Goal: Task Accomplishment & Management: Manage account settings

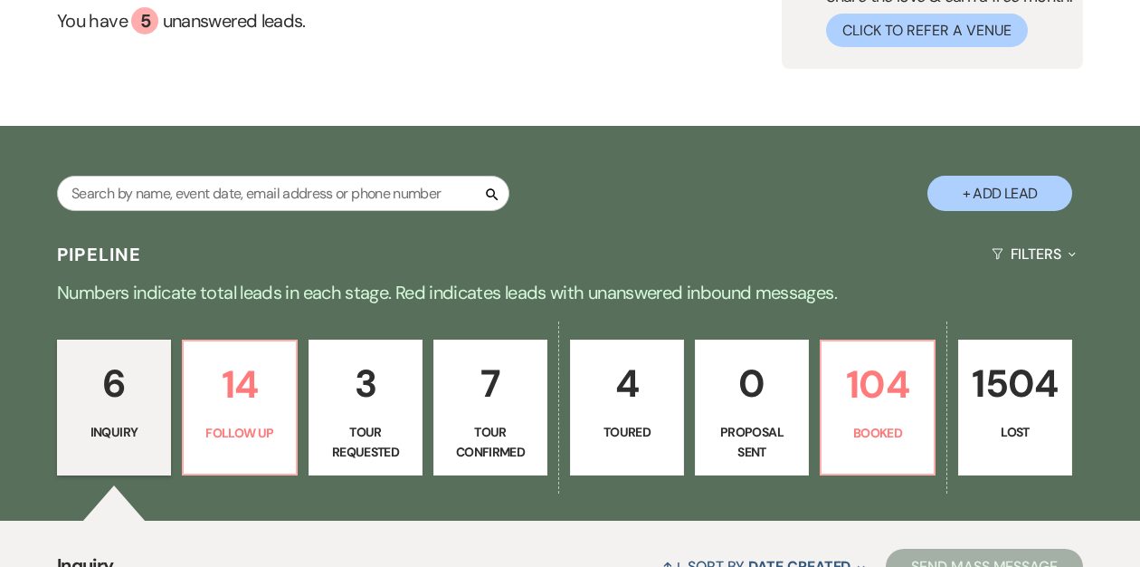
scroll to position [187, 0]
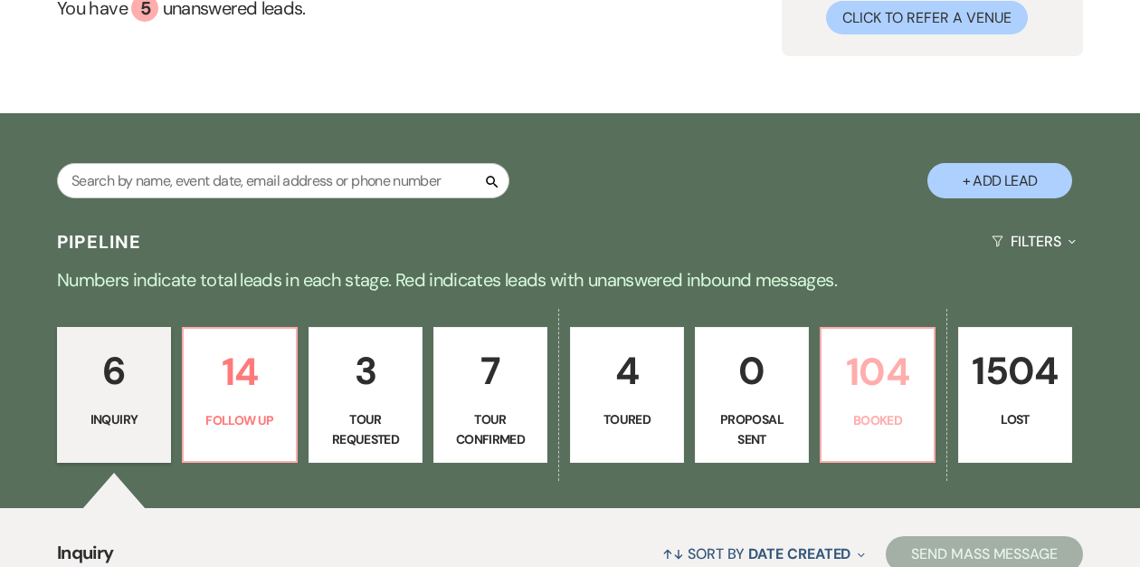
click at [846, 394] on p "104" at bounding box center [878, 371] width 91 height 61
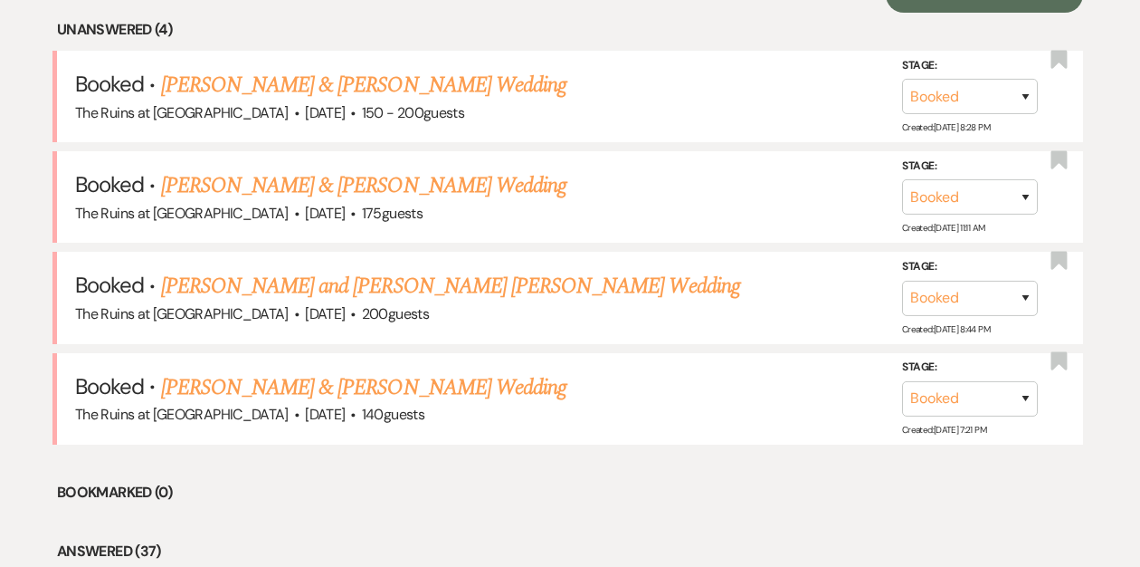
scroll to position [759, 0]
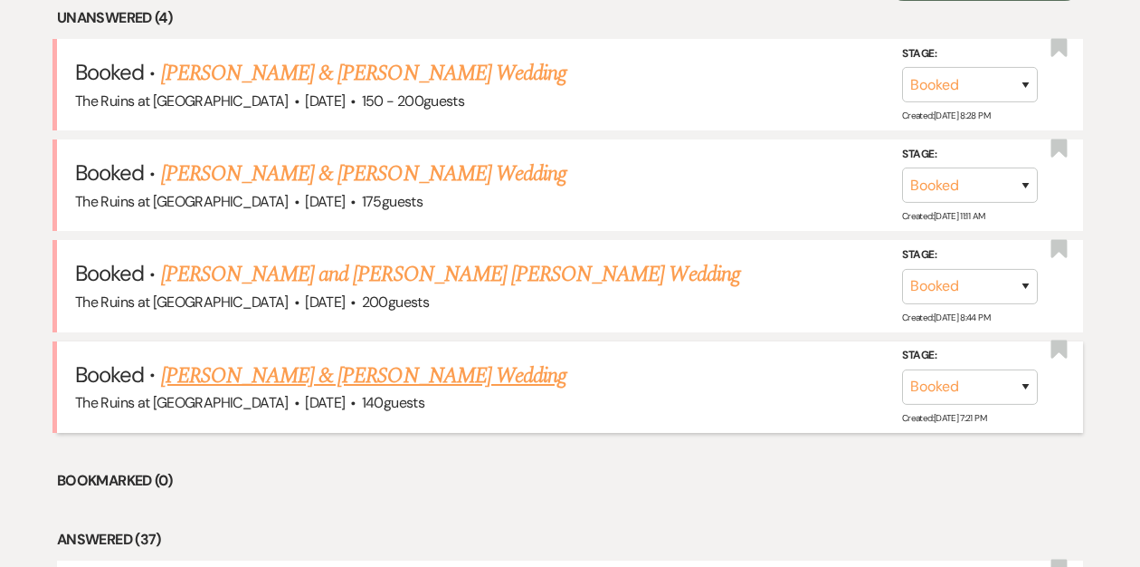
click at [378, 373] on link "[PERSON_NAME] & [PERSON_NAME] Wedding" at bounding box center [364, 375] width 406 height 33
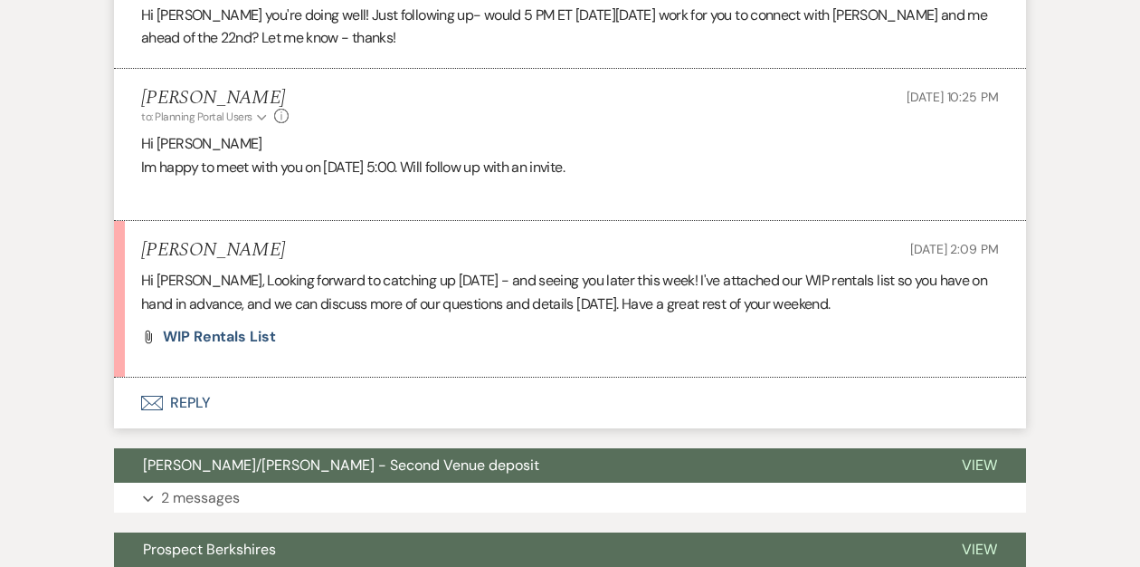
scroll to position [4403, 0]
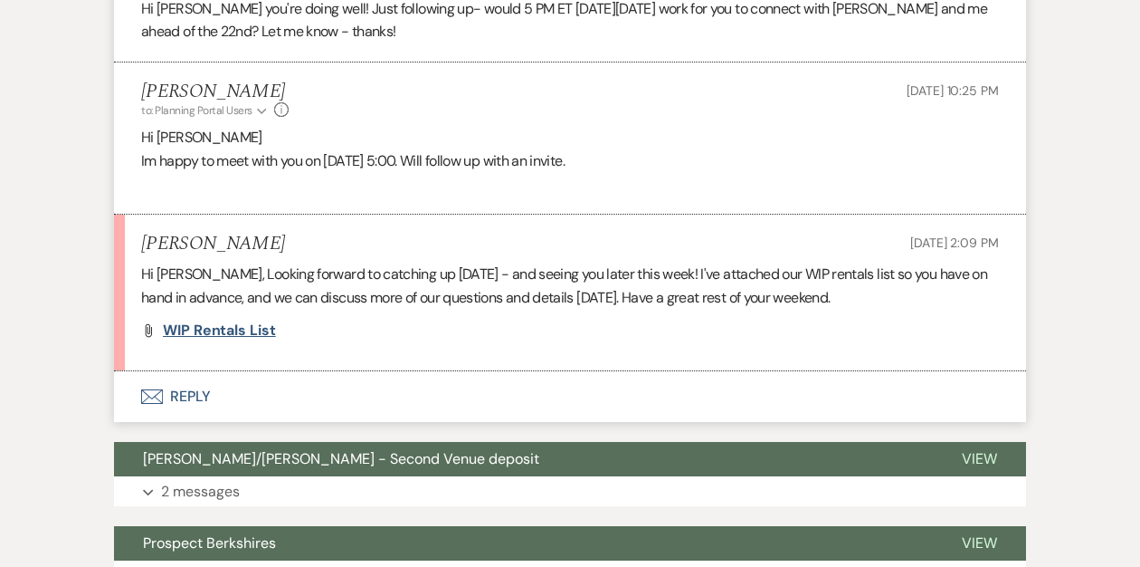
click at [223, 339] on span "WIP Rentals List" at bounding box center [219, 329] width 113 height 19
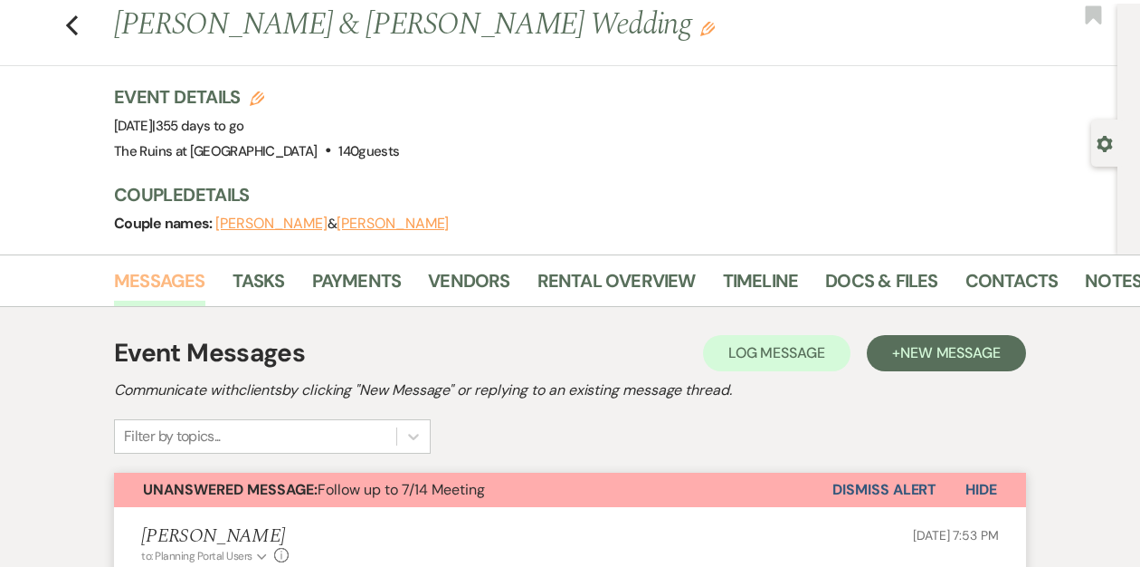
scroll to position [23, 0]
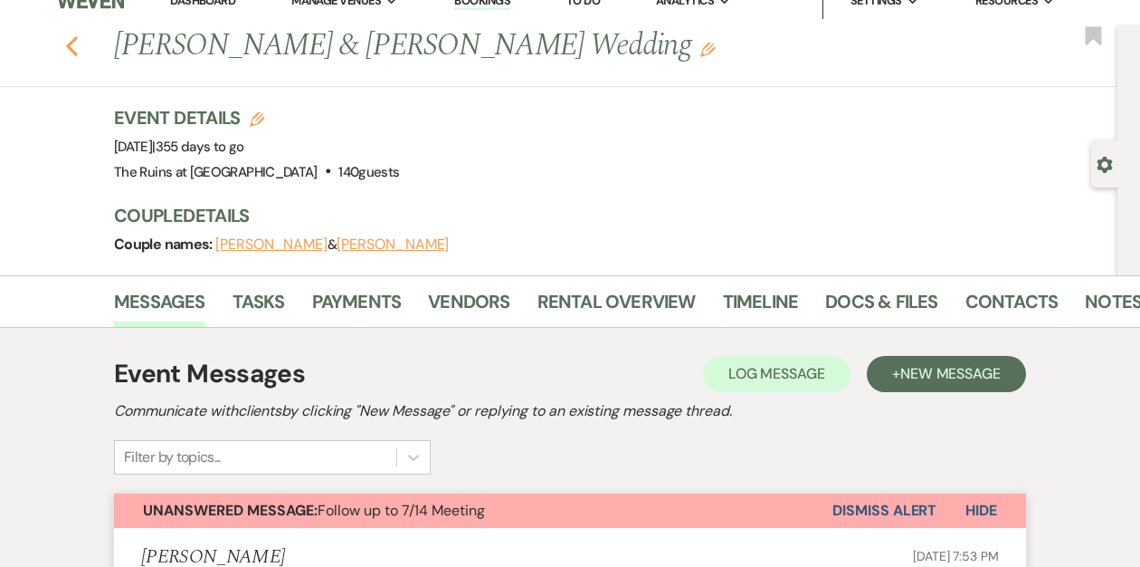
click at [75, 45] on icon "Previous" at bounding box center [72, 46] width 14 height 22
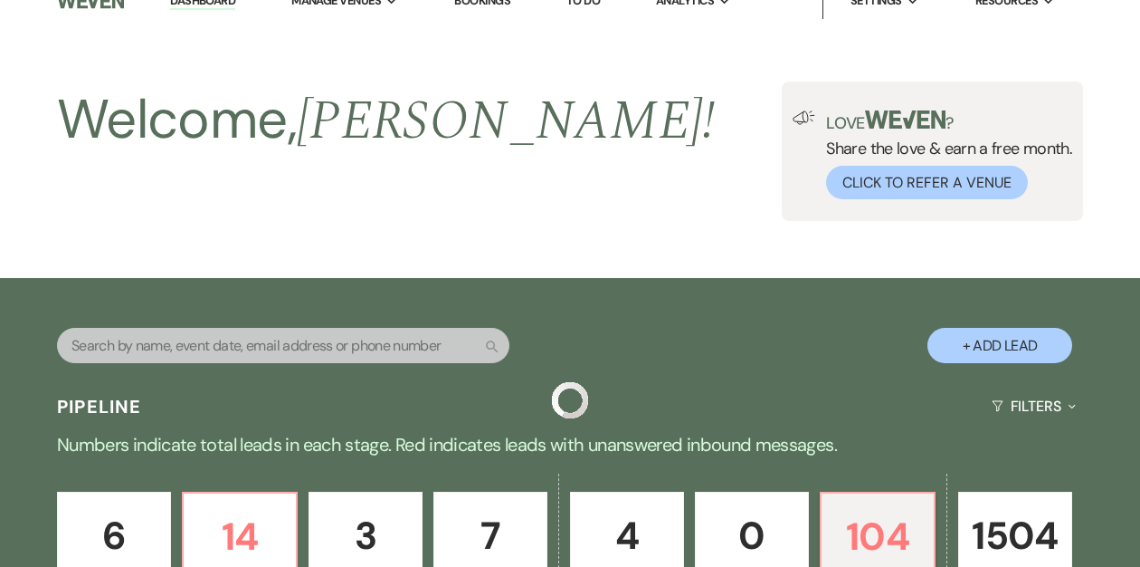
scroll to position [759, 0]
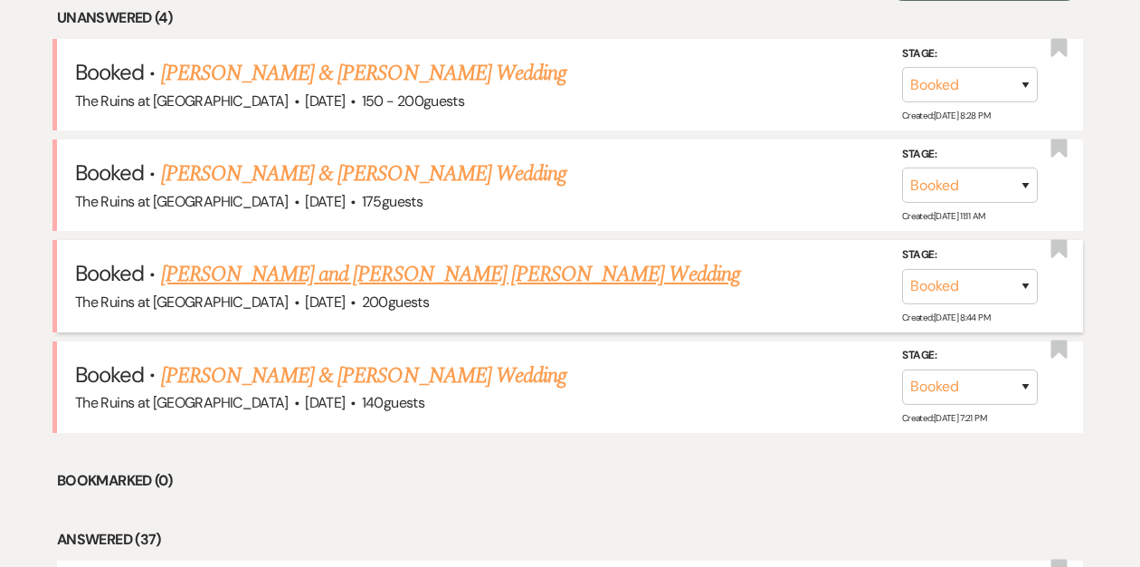
click at [321, 277] on link "[PERSON_NAME] and [PERSON_NAME] [PERSON_NAME] Wedding" at bounding box center [450, 274] width 579 height 33
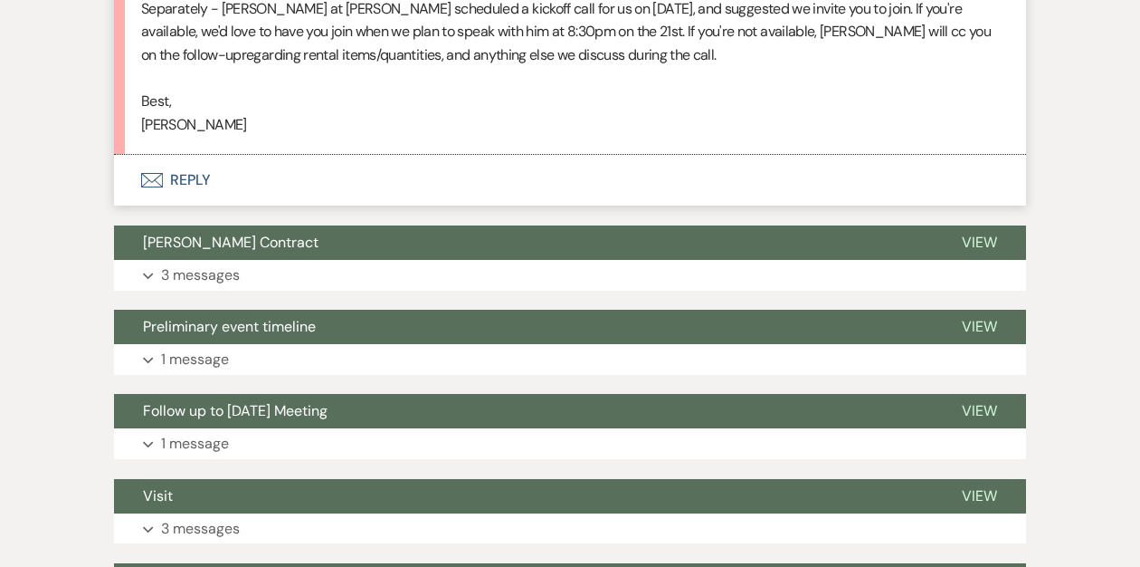
scroll to position [1139, 0]
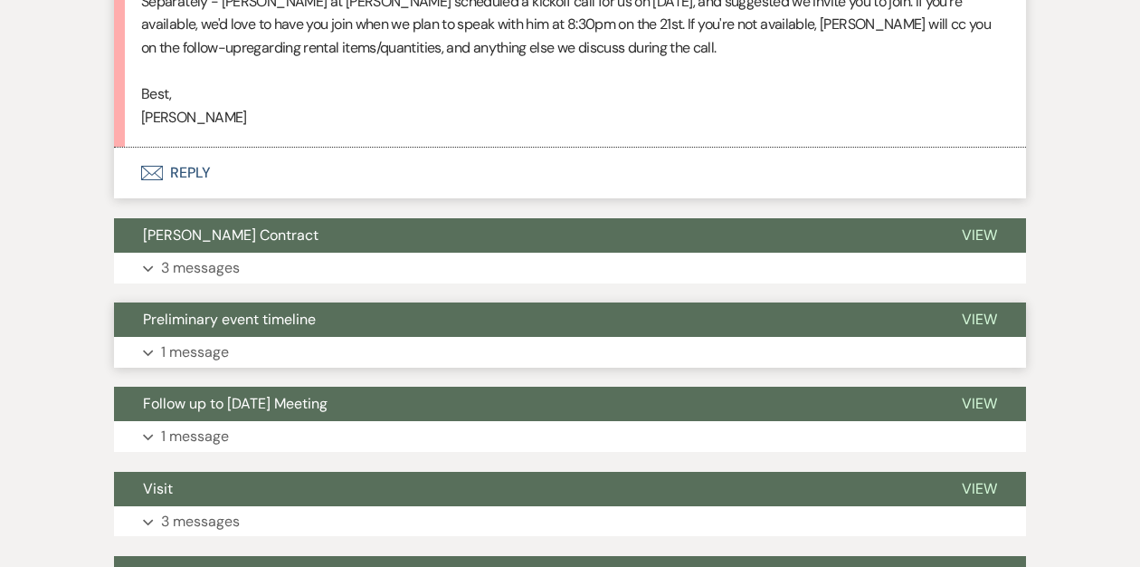
click at [226, 310] on span "Preliminary event timeline" at bounding box center [229, 319] width 173 height 19
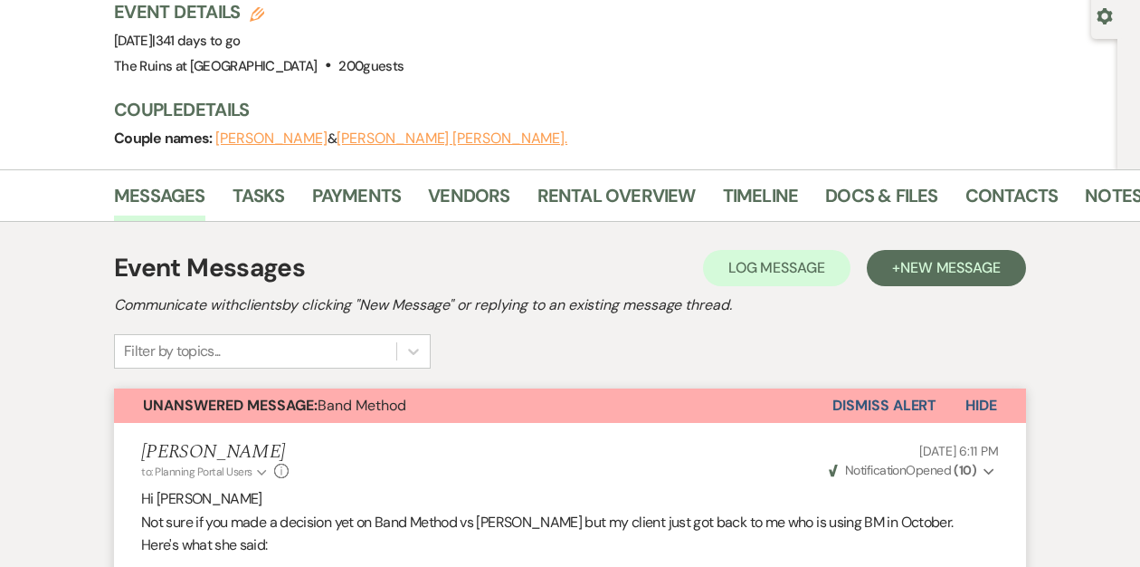
scroll to position [0, 0]
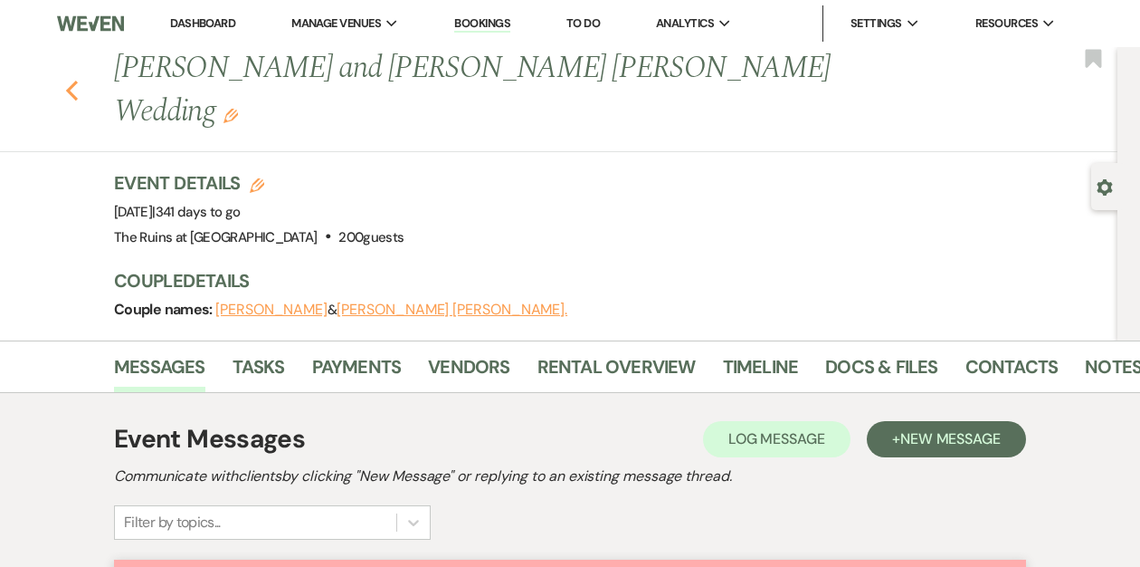
click at [72, 81] on use "button" at bounding box center [72, 91] width 12 height 20
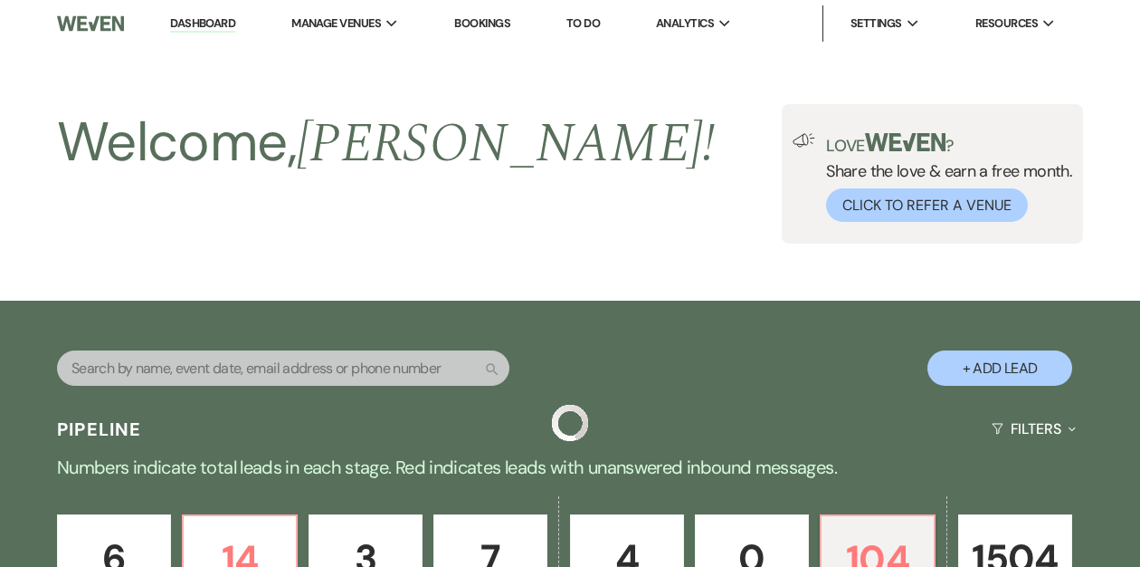
scroll to position [759, 0]
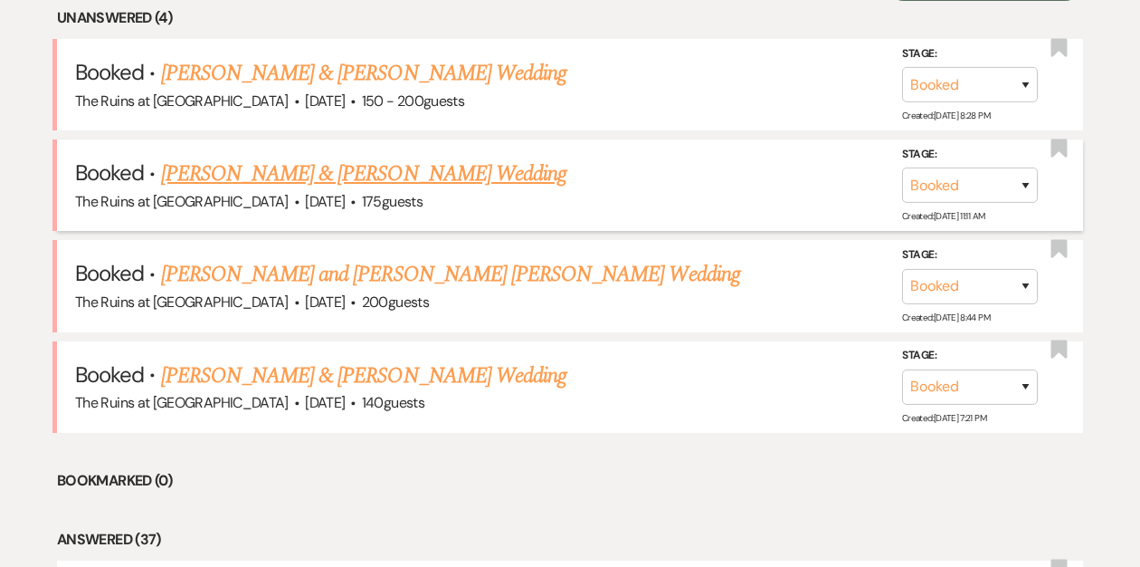
click at [291, 172] on link "[PERSON_NAME] & [PERSON_NAME] Wedding" at bounding box center [364, 173] width 406 height 33
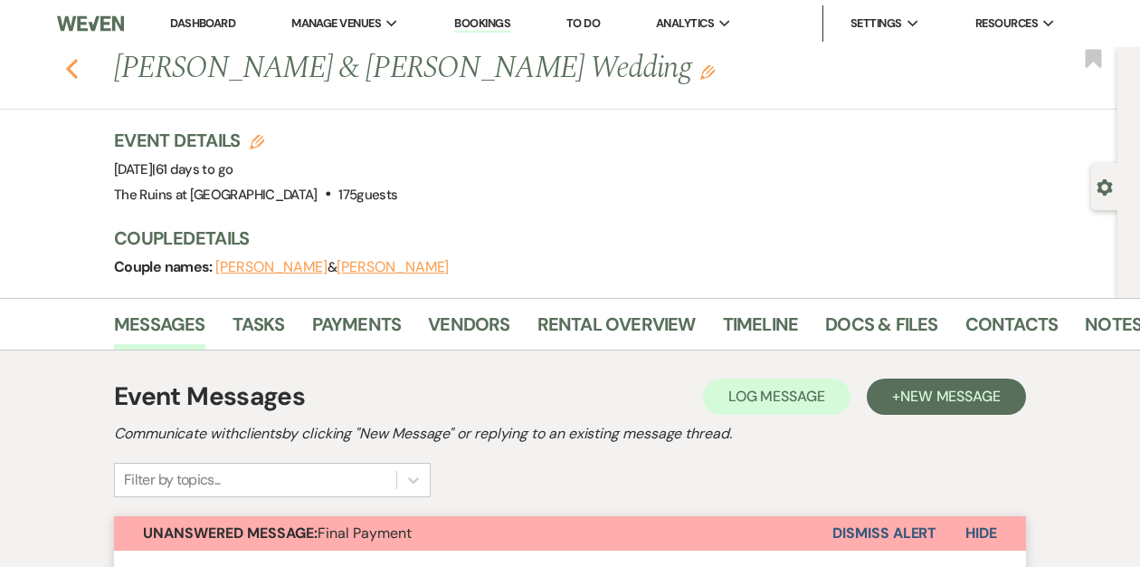
click at [68, 68] on use "button" at bounding box center [72, 69] width 12 height 20
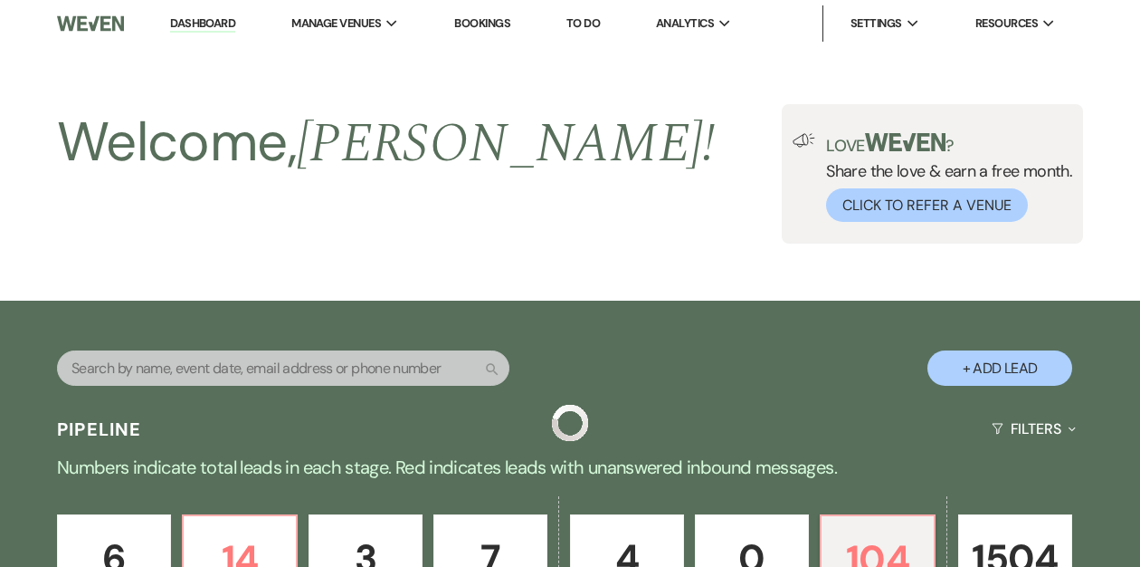
scroll to position [759, 0]
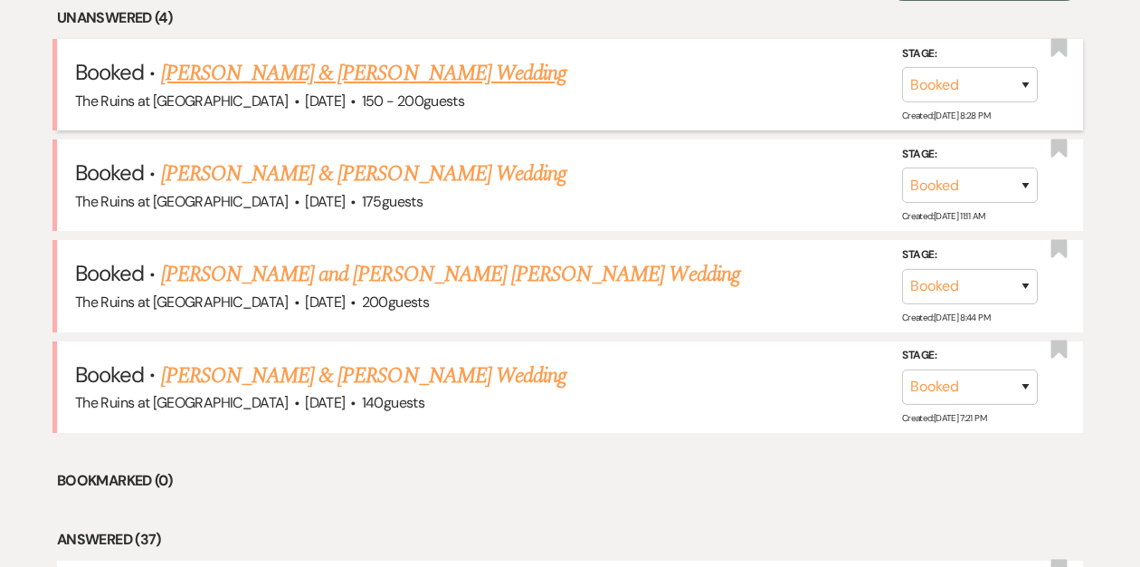
click at [311, 74] on link "[PERSON_NAME] & [PERSON_NAME] Wedding" at bounding box center [364, 73] width 406 height 33
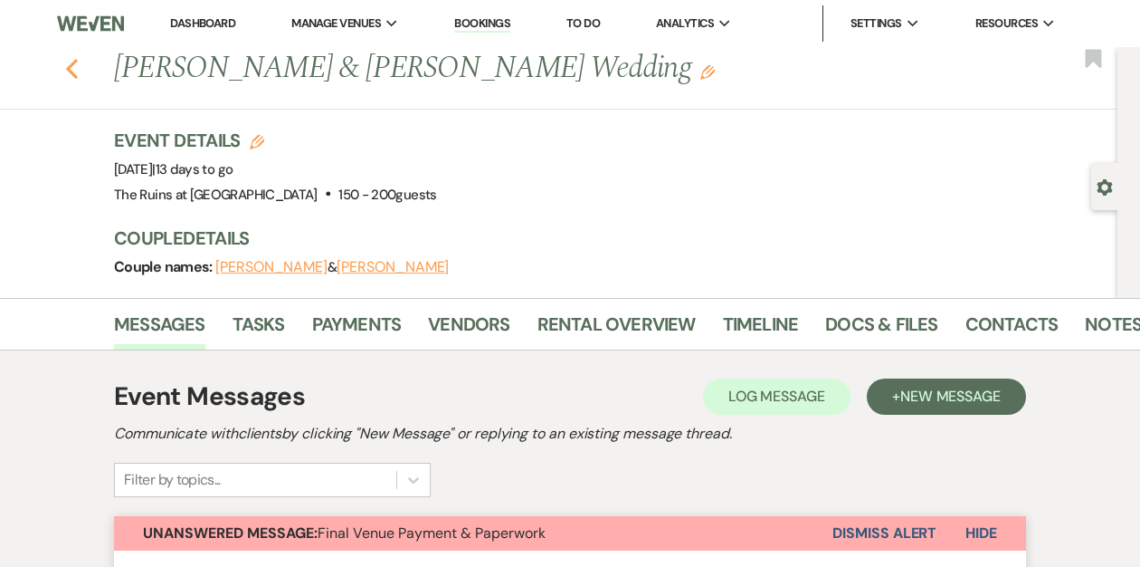
click at [67, 67] on use "button" at bounding box center [72, 69] width 12 height 20
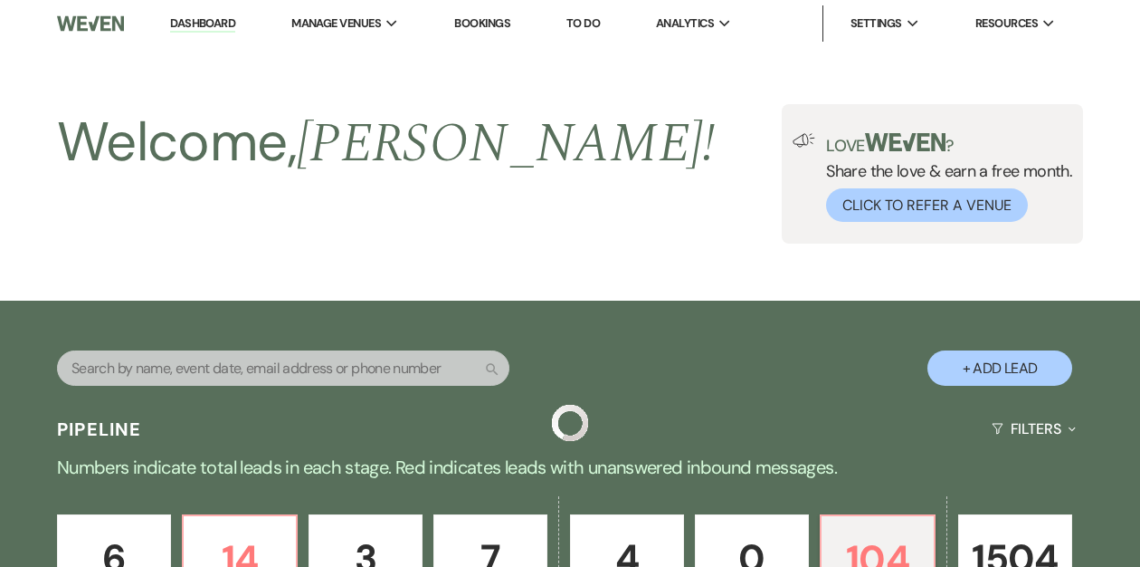
scroll to position [759, 0]
